Goal: Navigation & Orientation: Find specific page/section

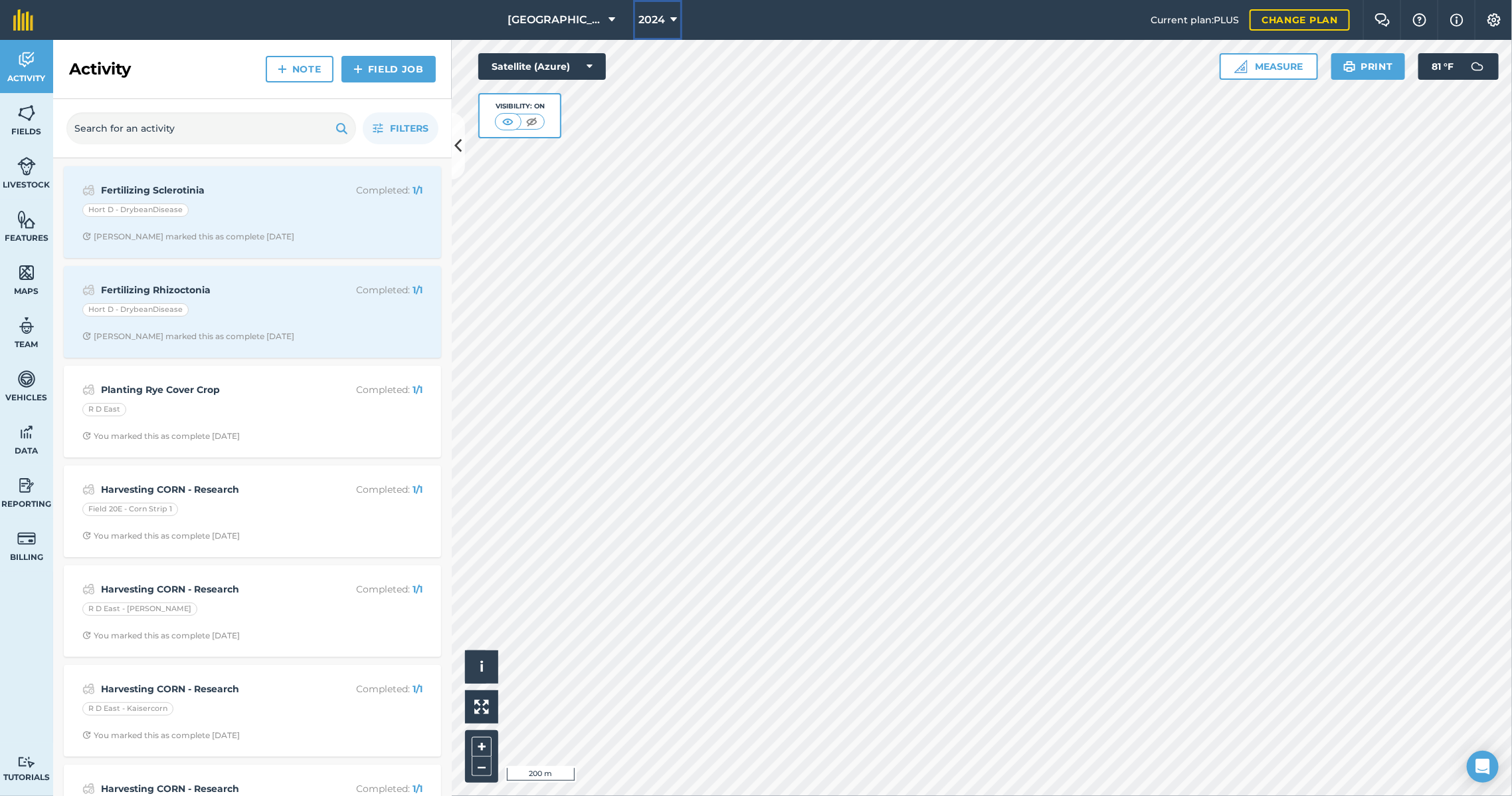
click at [648, 18] on button "2024" at bounding box center [657, 20] width 49 height 40
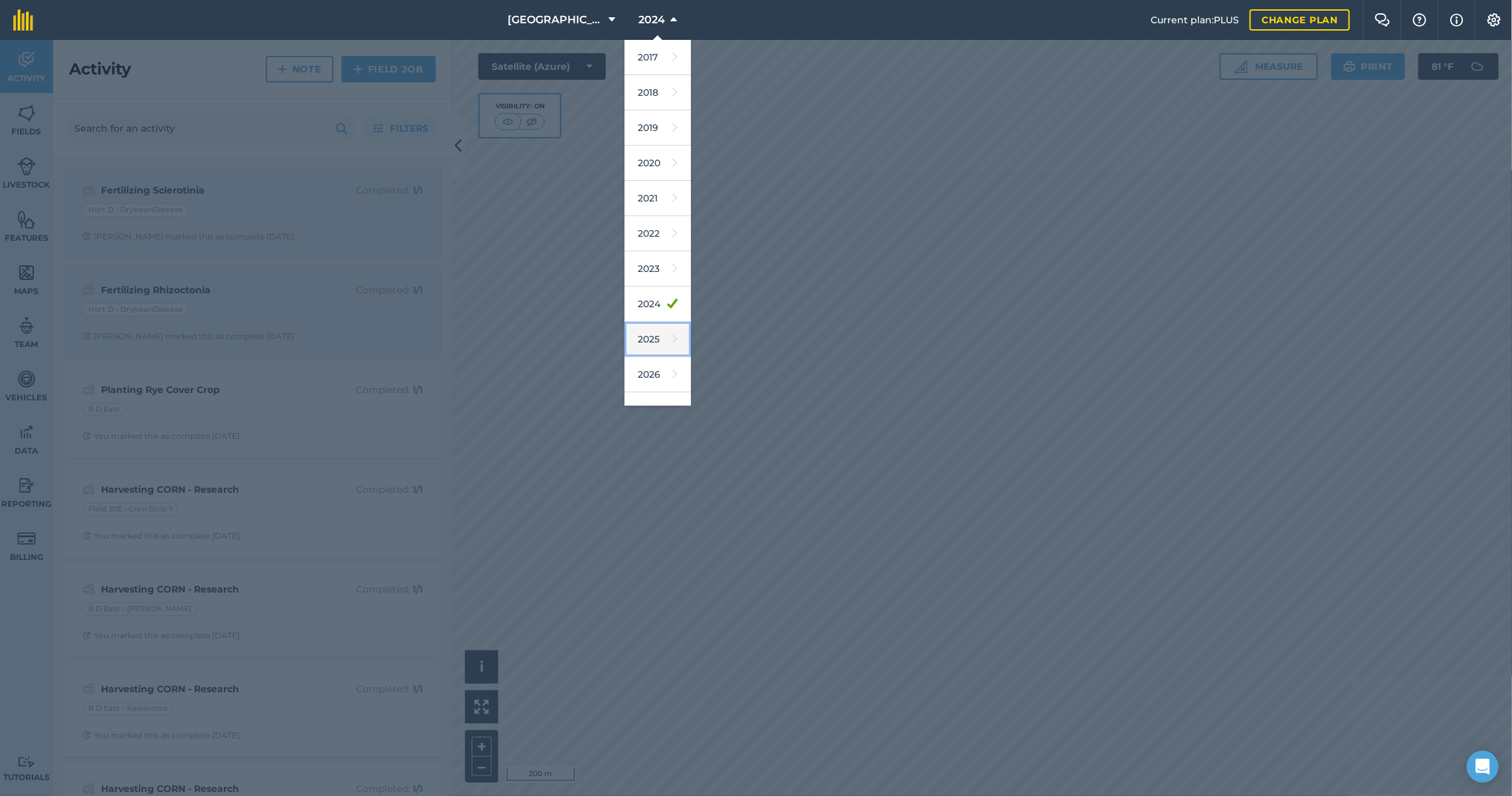
click at [628, 338] on link "2025" at bounding box center [657, 339] width 66 height 35
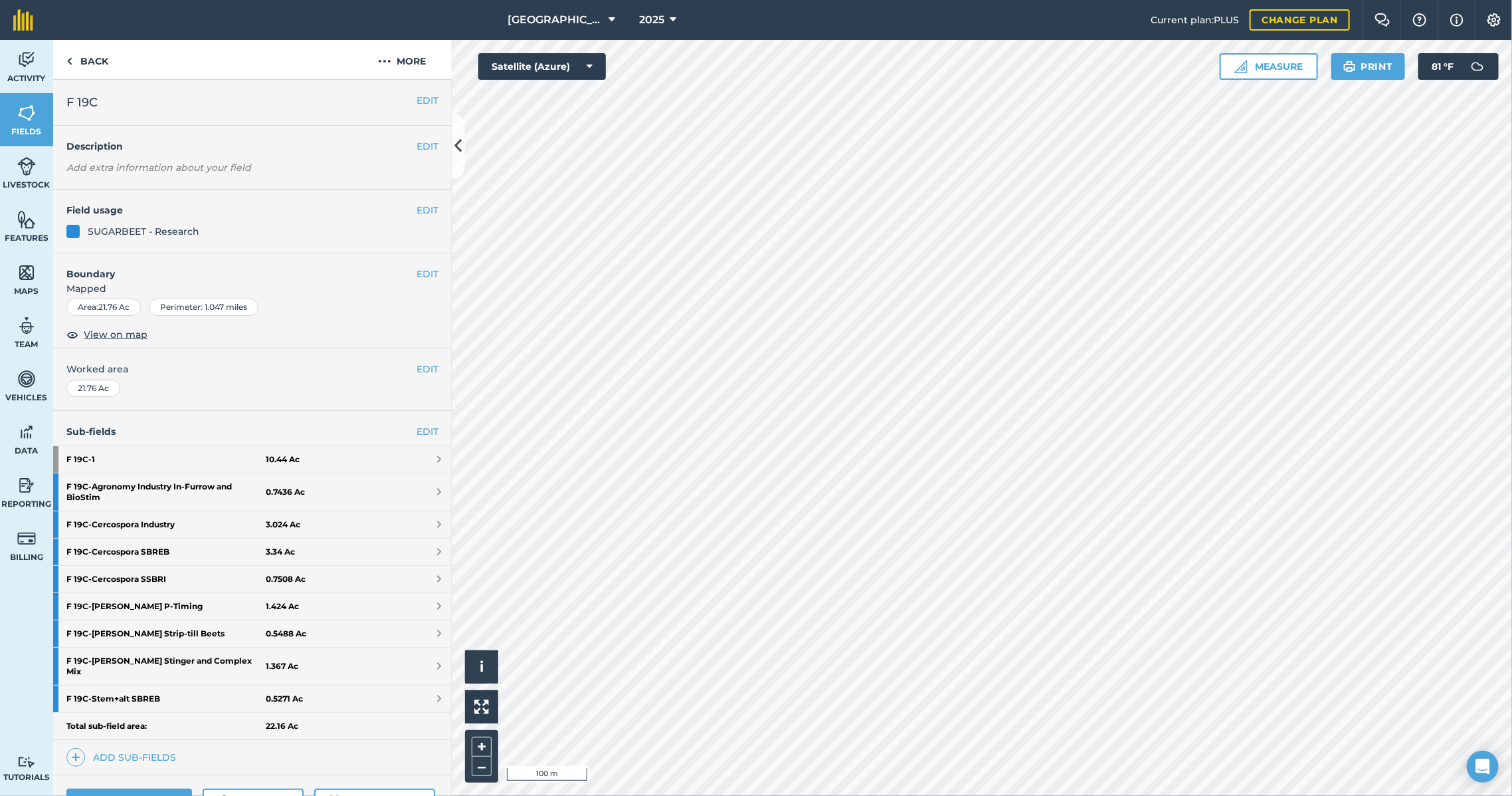
click at [380, 0] on html "North Farm 2025 Current plan : PLUS Change plan Farm Chat Help Info Settings No…" at bounding box center [756, 398] width 1512 height 796
